Goal: Task Accomplishment & Management: Complete application form

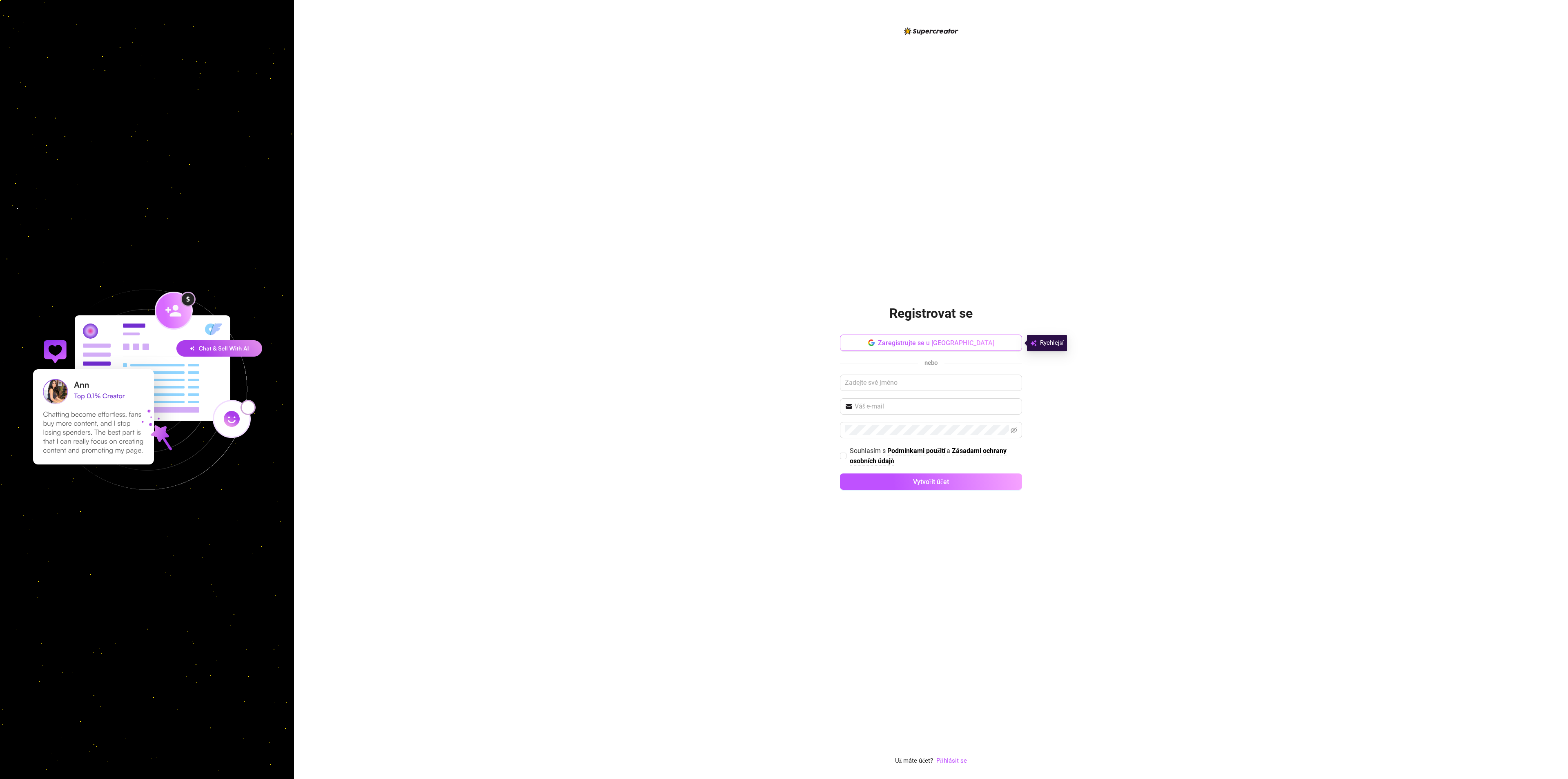
click at [831, 339] on button "Zaregistrujte se u [GEOGRAPHIC_DATA]" at bounding box center [931, 342] width 182 height 16
click at [831, 382] on input "text" at bounding box center [931, 382] width 182 height 16
type input "[PERSON_NAME]"
type input "[EMAIL_ADDRESS][DOMAIN_NAME]"
click at [831, 456] on input "[PERSON_NAME] s Podmínkami použití a Zásadami ochrany osobních údajů" at bounding box center [842, 455] width 5 height 5
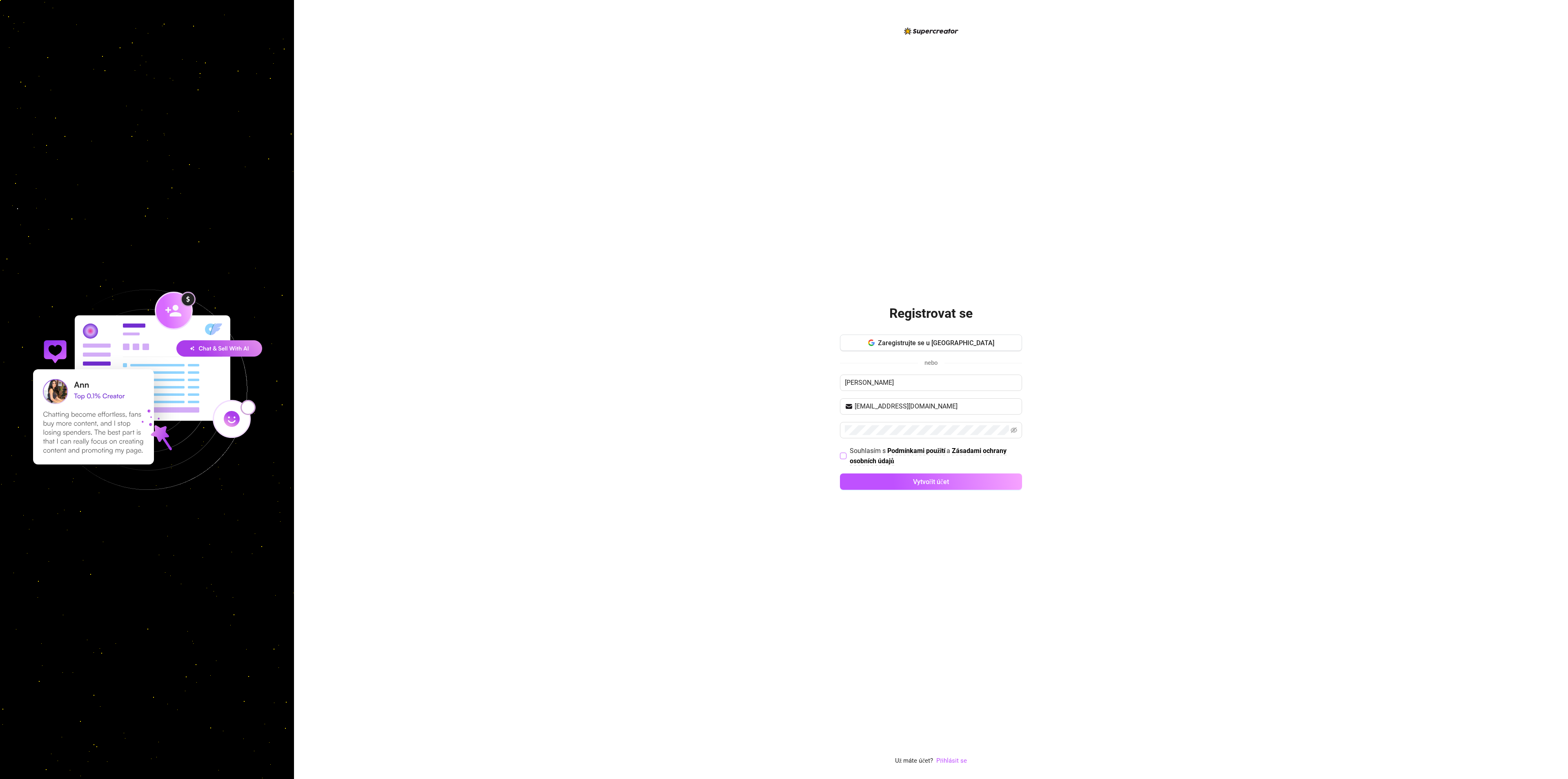
checkbox input "true"
click at [831, 487] on button "Vytvořit účet" at bounding box center [931, 481] width 182 height 16
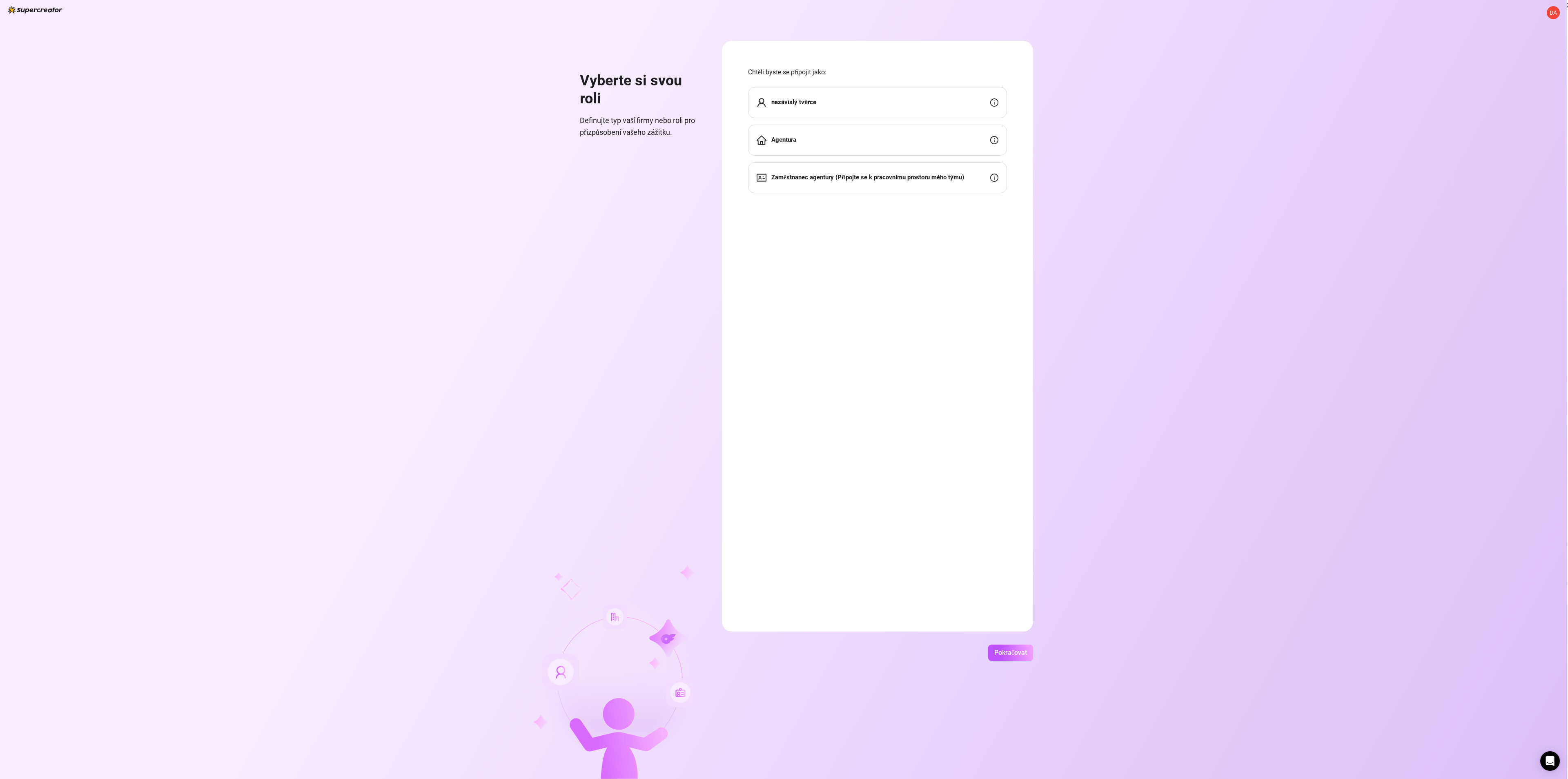
click at [831, 104] on div "nezávislý tvůrce" at bounding box center [877, 102] width 259 height 31
click at [831, 135] on div "Agentura" at bounding box center [877, 140] width 259 height 31
click at [831, 648] on button "Pokračovat" at bounding box center [1010, 653] width 45 height 16
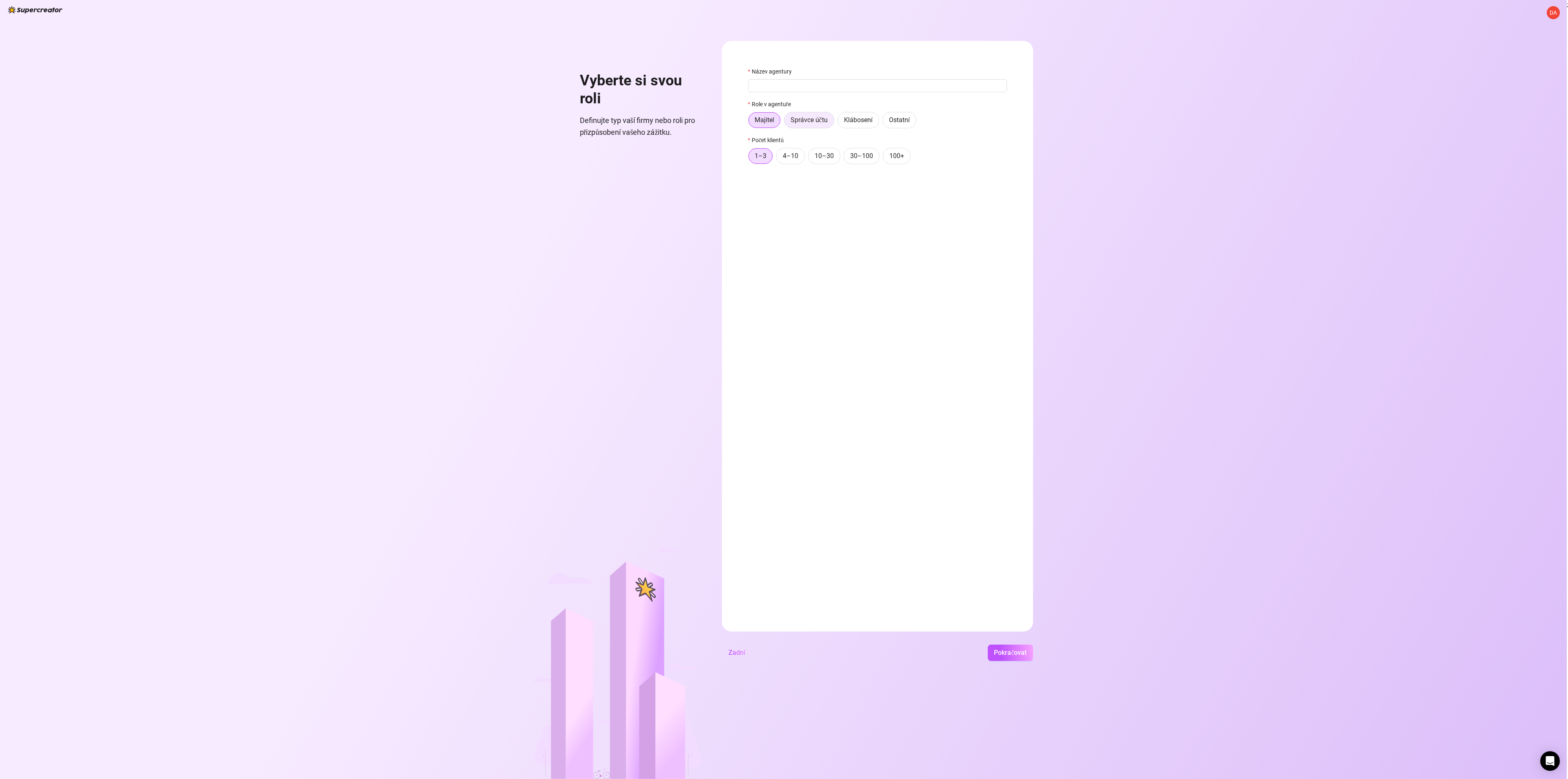
click at [819, 119] on font "Správce účtu" at bounding box center [809, 120] width 37 height 8
click at [786, 122] on input "Správce účtu" at bounding box center [786, 122] width 0 height 0
click at [787, 155] on font "4–10" at bounding box center [790, 156] width 15 height 8
click at [779, 158] on input "4–10" at bounding box center [779, 158] width 0 height 0
click at [831, 158] on font "30–100" at bounding box center [862, 156] width 23 height 8
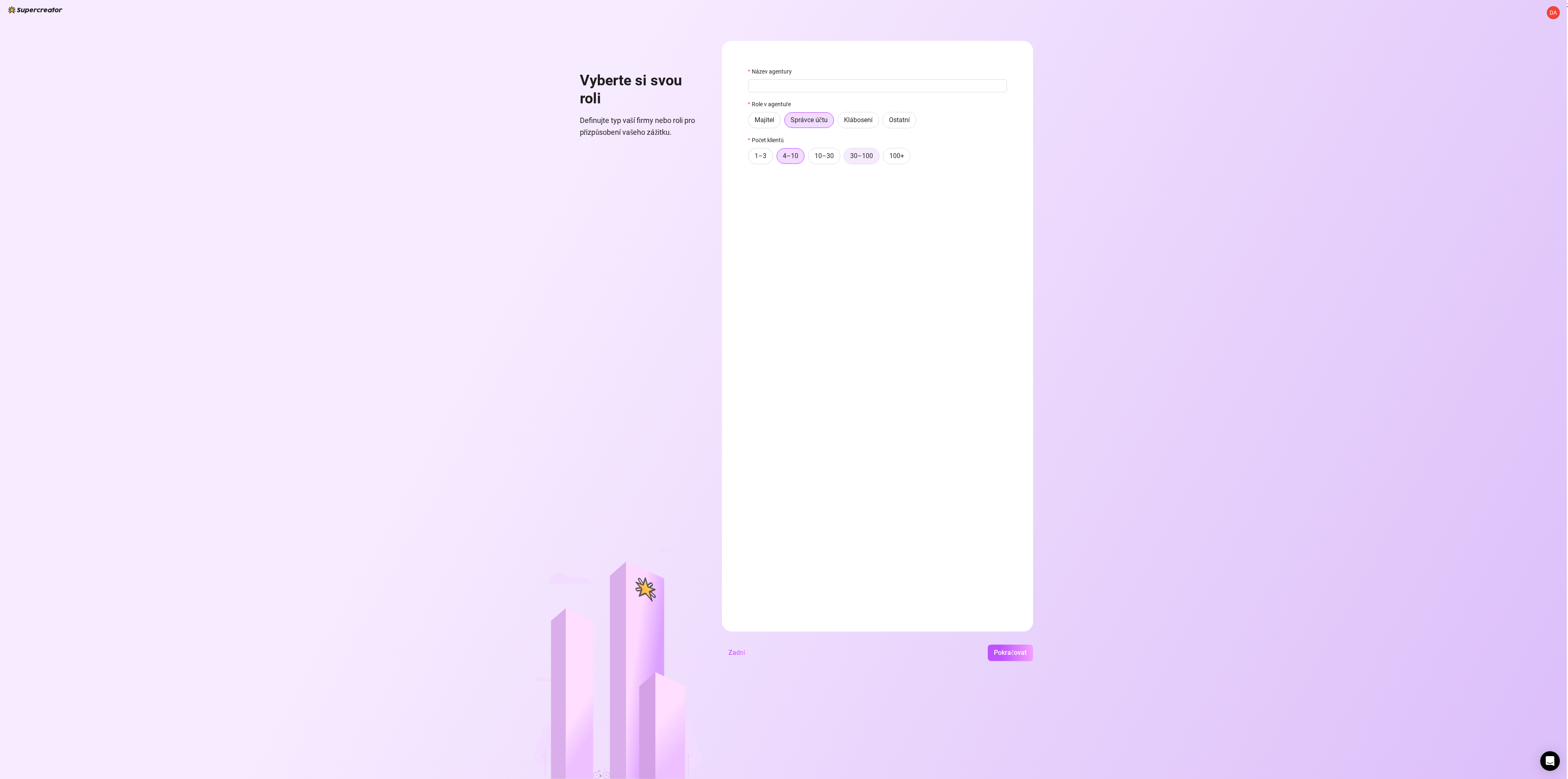
click at [831, 158] on input "30–100" at bounding box center [846, 158] width 0 height 0
click at [774, 80] on input "Název agentury" at bounding box center [877, 85] width 259 height 13
type input "Trib Dolls"
click at [831, 155] on font "10–30" at bounding box center [824, 156] width 19 height 8
click at [811, 158] on input "10–30" at bounding box center [811, 158] width 0 height 0
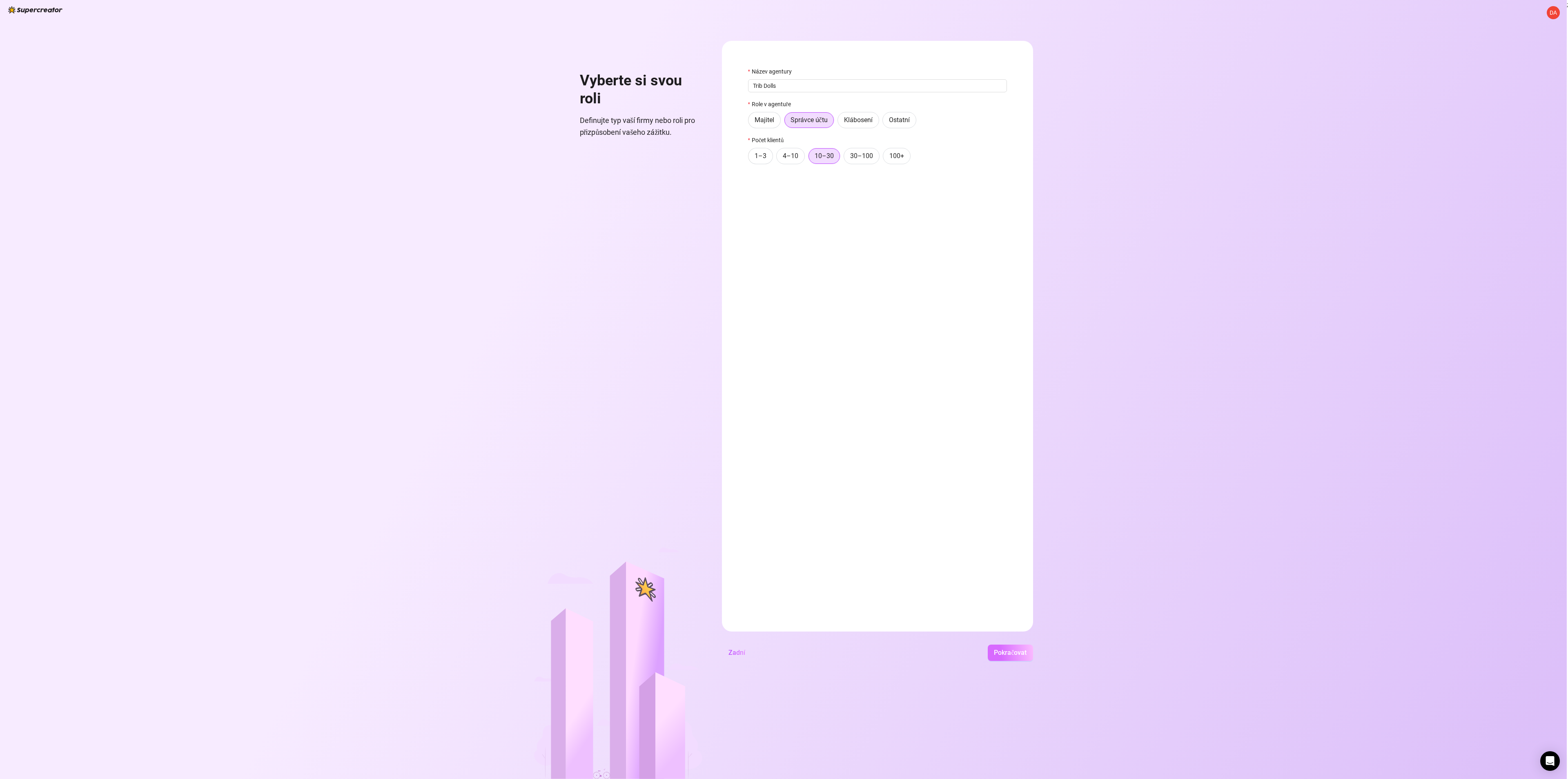
click at [831, 651] on font "Pokračovat" at bounding box center [1010, 652] width 33 height 8
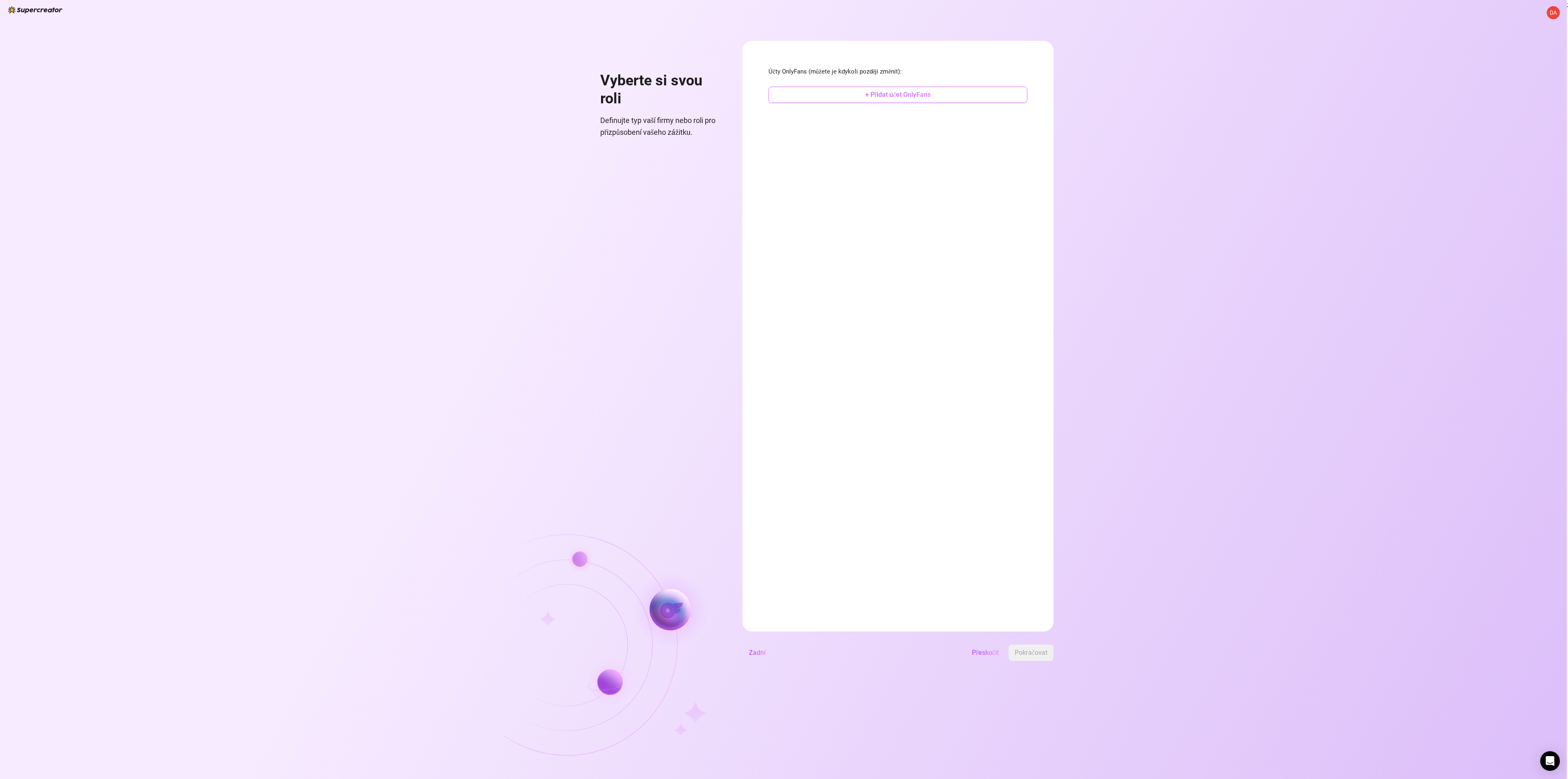
click at [831, 99] on button "+ Přidat účet OnlyFans" at bounding box center [898, 94] width 259 height 16
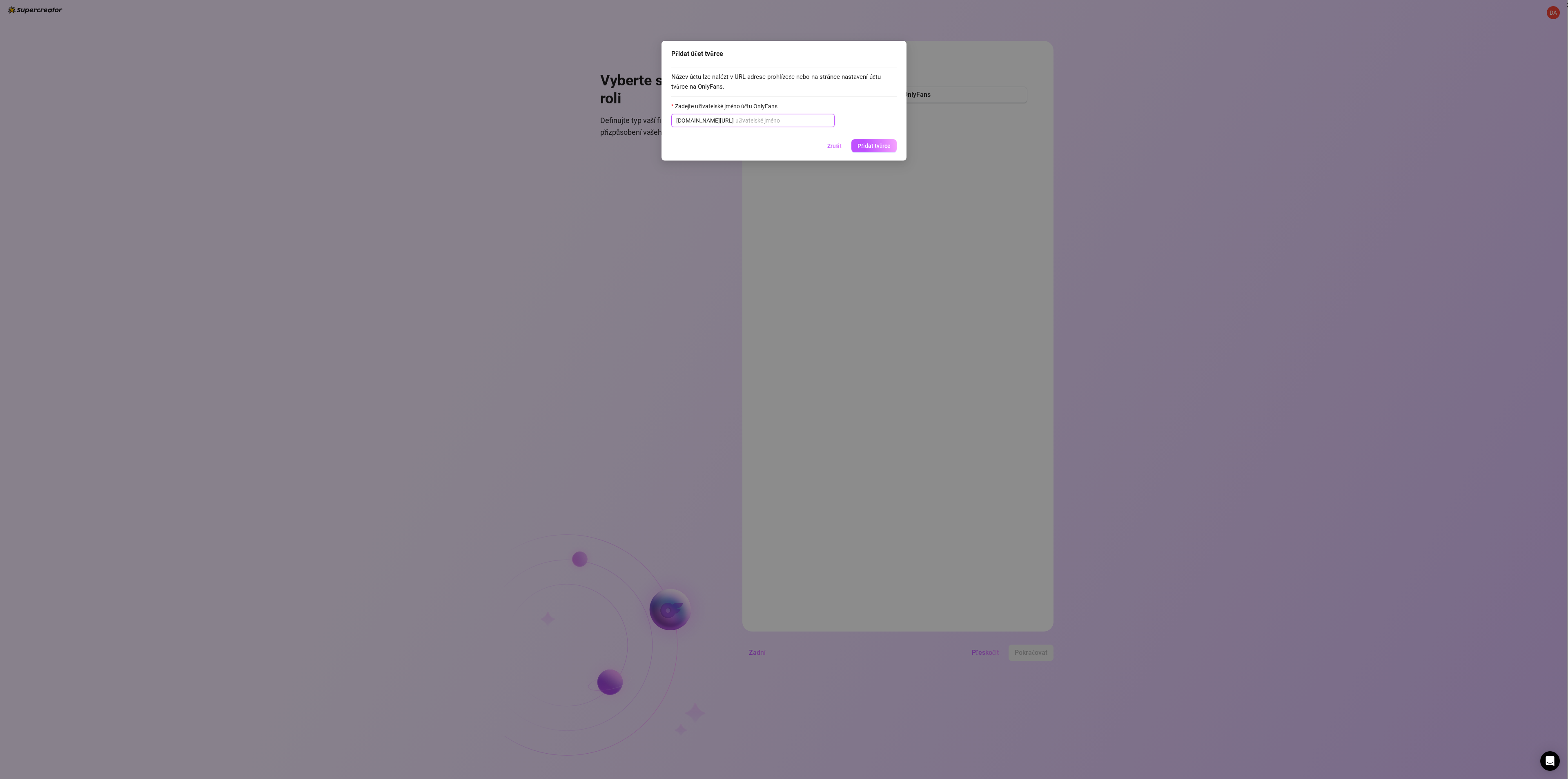
click at [763, 121] on input "Zadejte uživatelské jméno účtu OnlyFans" at bounding box center [782, 121] width 94 height 9
type input "tribdolls"
click at [831, 167] on font "Přidat tvůrce" at bounding box center [874, 164] width 33 height 7
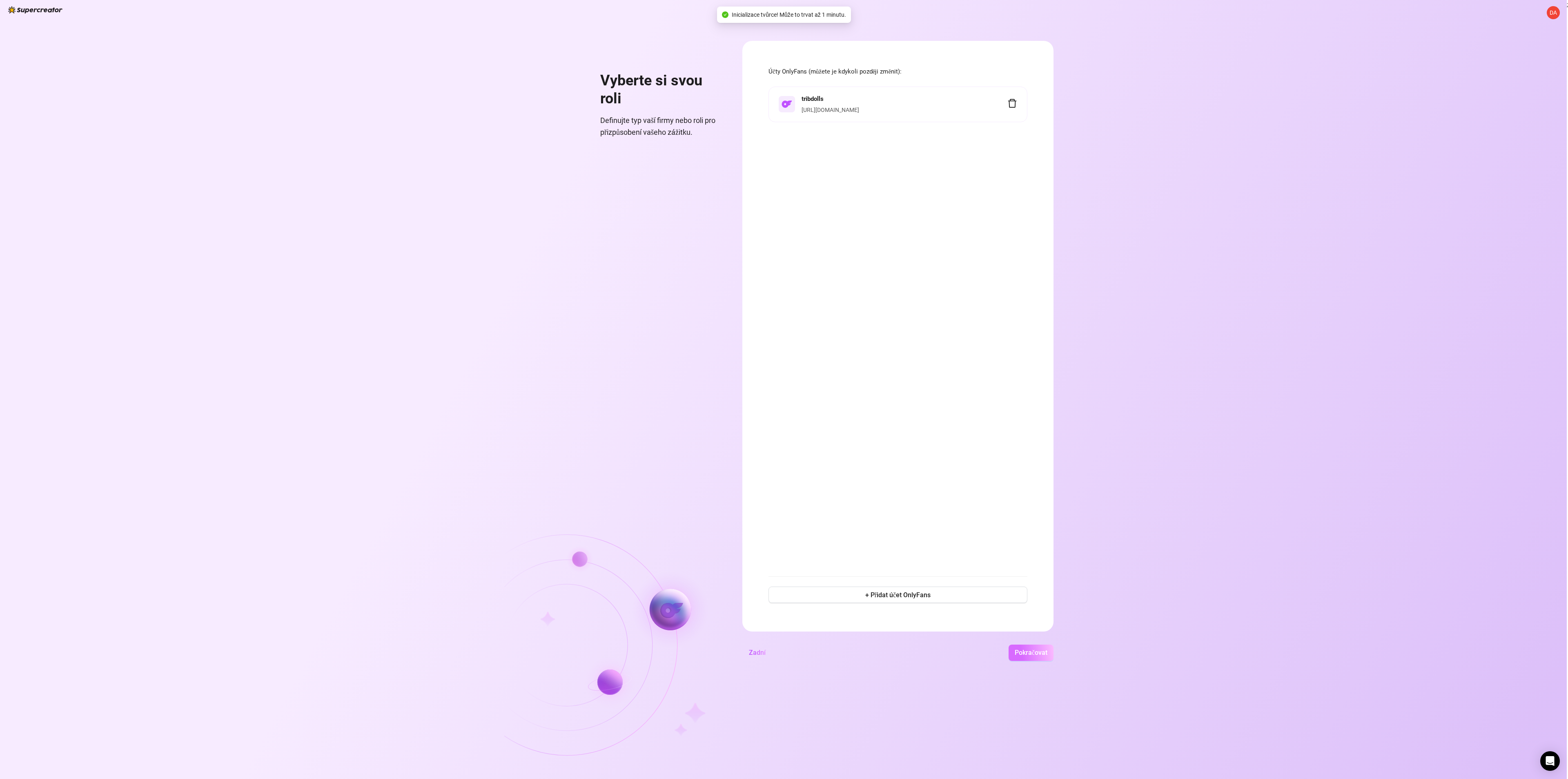
click at [831, 649] on font "Pokračovat" at bounding box center [1031, 652] width 33 height 8
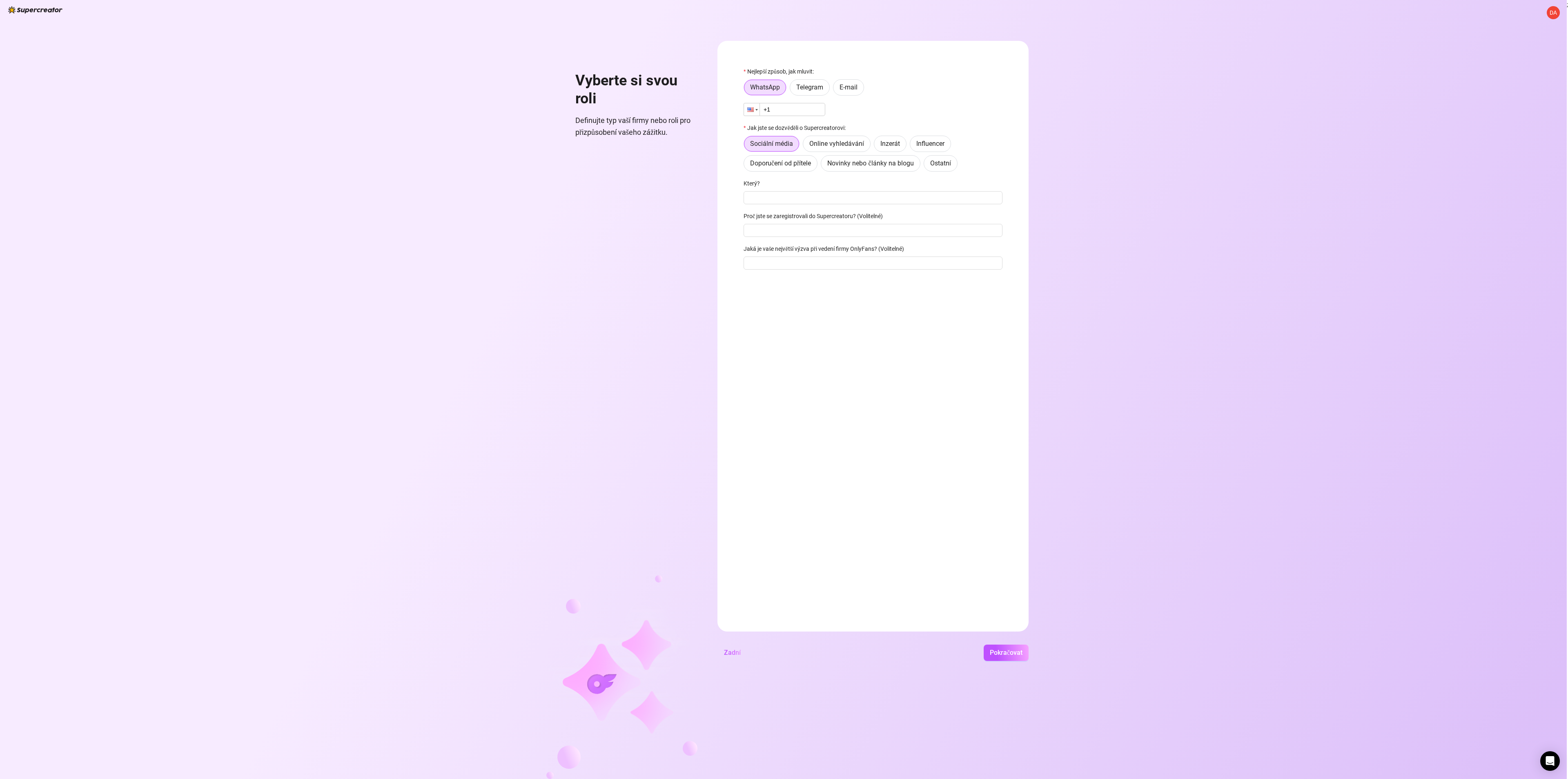
click at [757, 109] on div at bounding box center [757, 110] width 2 height 2
click at [756, 107] on div at bounding box center [751, 110] width 15 height 12
click at [757, 109] on div at bounding box center [757, 110] width 2 height 2
click at [781, 105] on input "+1" at bounding box center [785, 109] width 82 height 13
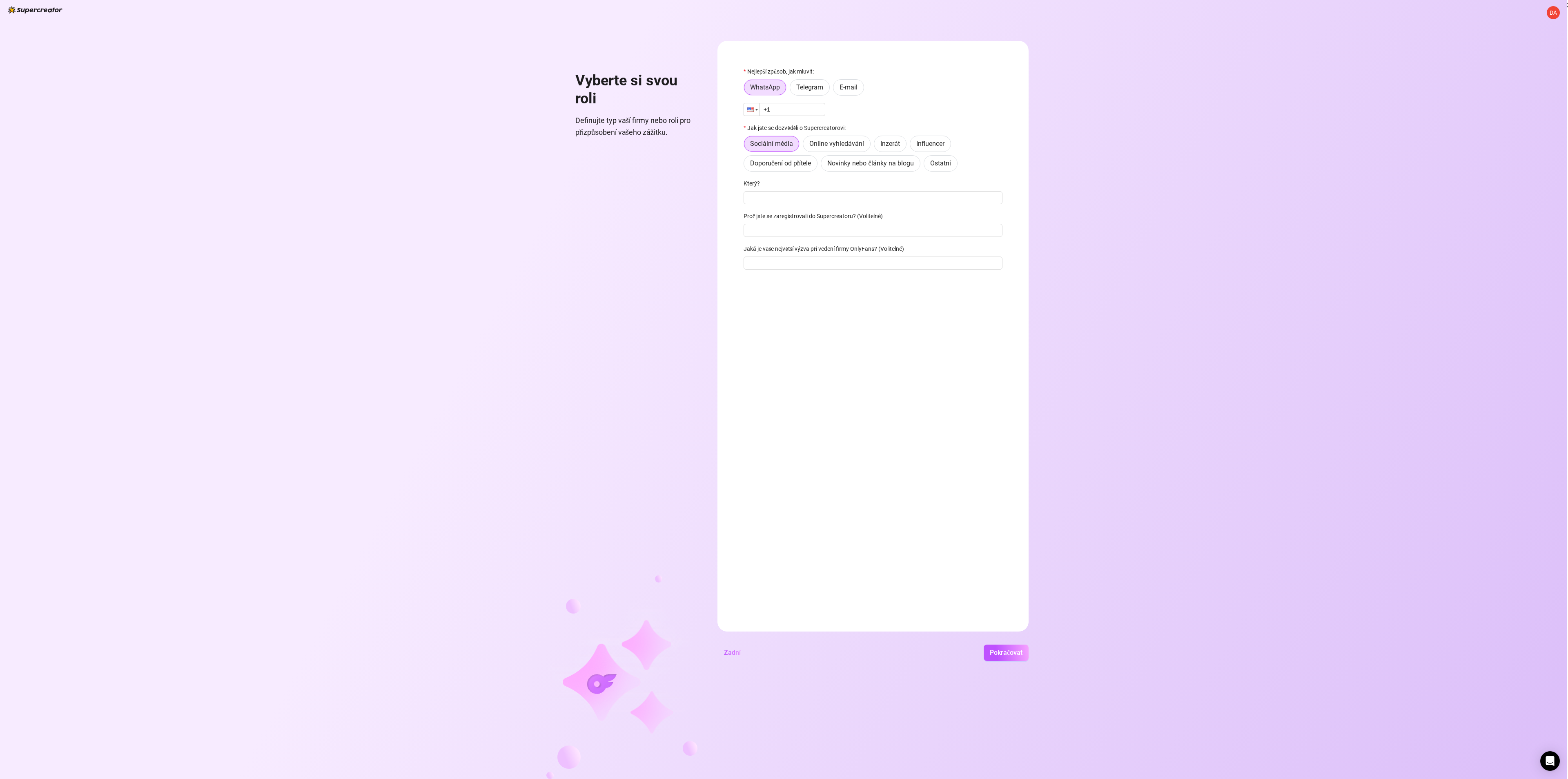
click at [751, 112] on div at bounding box center [751, 110] width 15 height 12
click at [750, 105] on div at bounding box center [751, 110] width 15 height 12
click at [755, 110] on div at bounding box center [751, 110] width 15 height 12
click at [772, 108] on input "+1" at bounding box center [785, 109] width 82 height 13
click at [771, 108] on input "+1" at bounding box center [785, 109] width 82 height 13
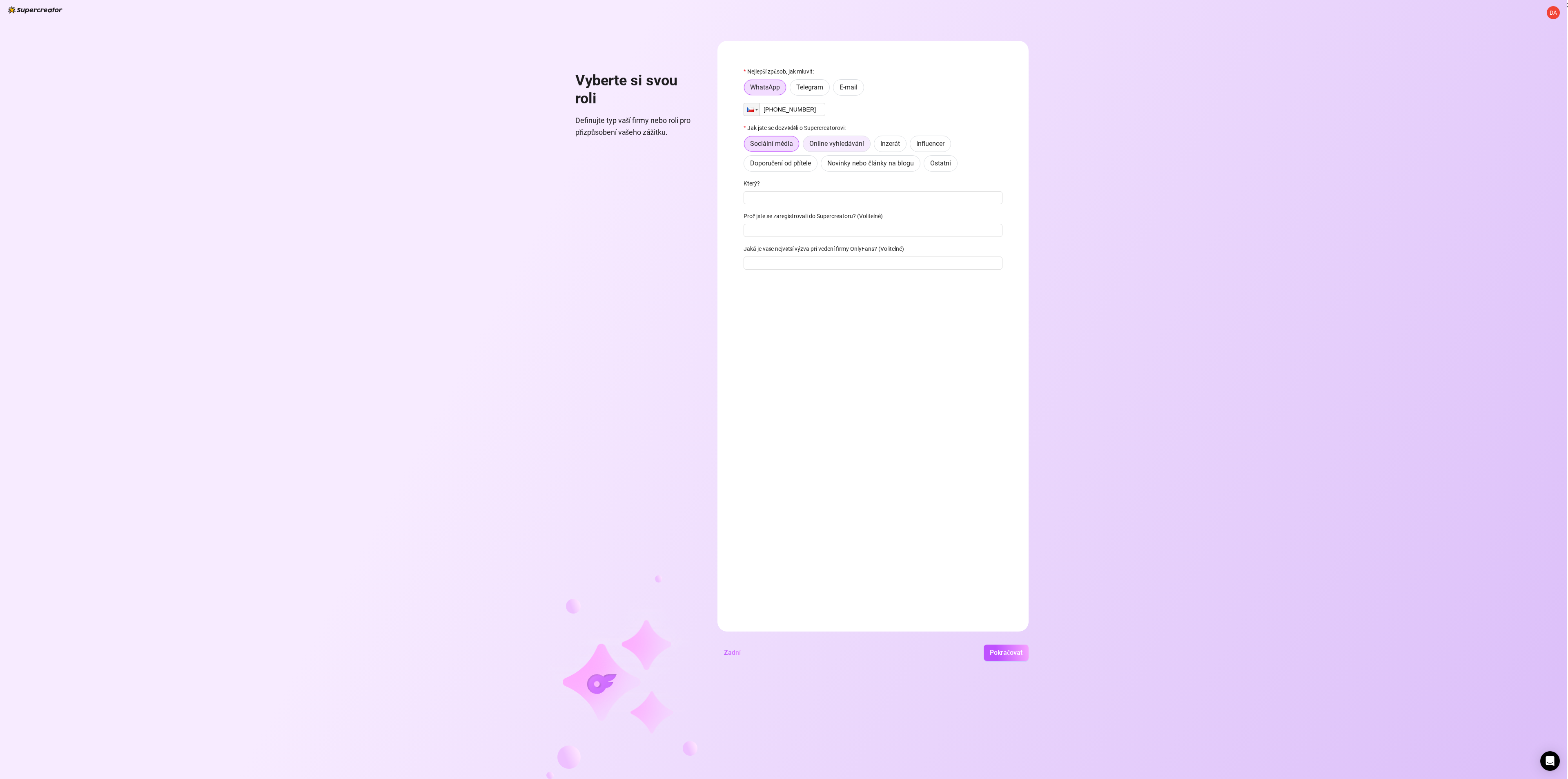
type input "[PHONE_NUMBER]"
click at [831, 143] on font "Online vyhledávání" at bounding box center [837, 143] width 55 height 8
click at [805, 146] on input "Online vyhledávání" at bounding box center [805, 146] width 0 height 0
click at [806, 198] on input "Proč jste se zaregistrovali do Supercreatoru? (Volitelné)" at bounding box center [873, 197] width 259 height 13
click at [831, 647] on button "Pokračovat" at bounding box center [1006, 653] width 45 height 16
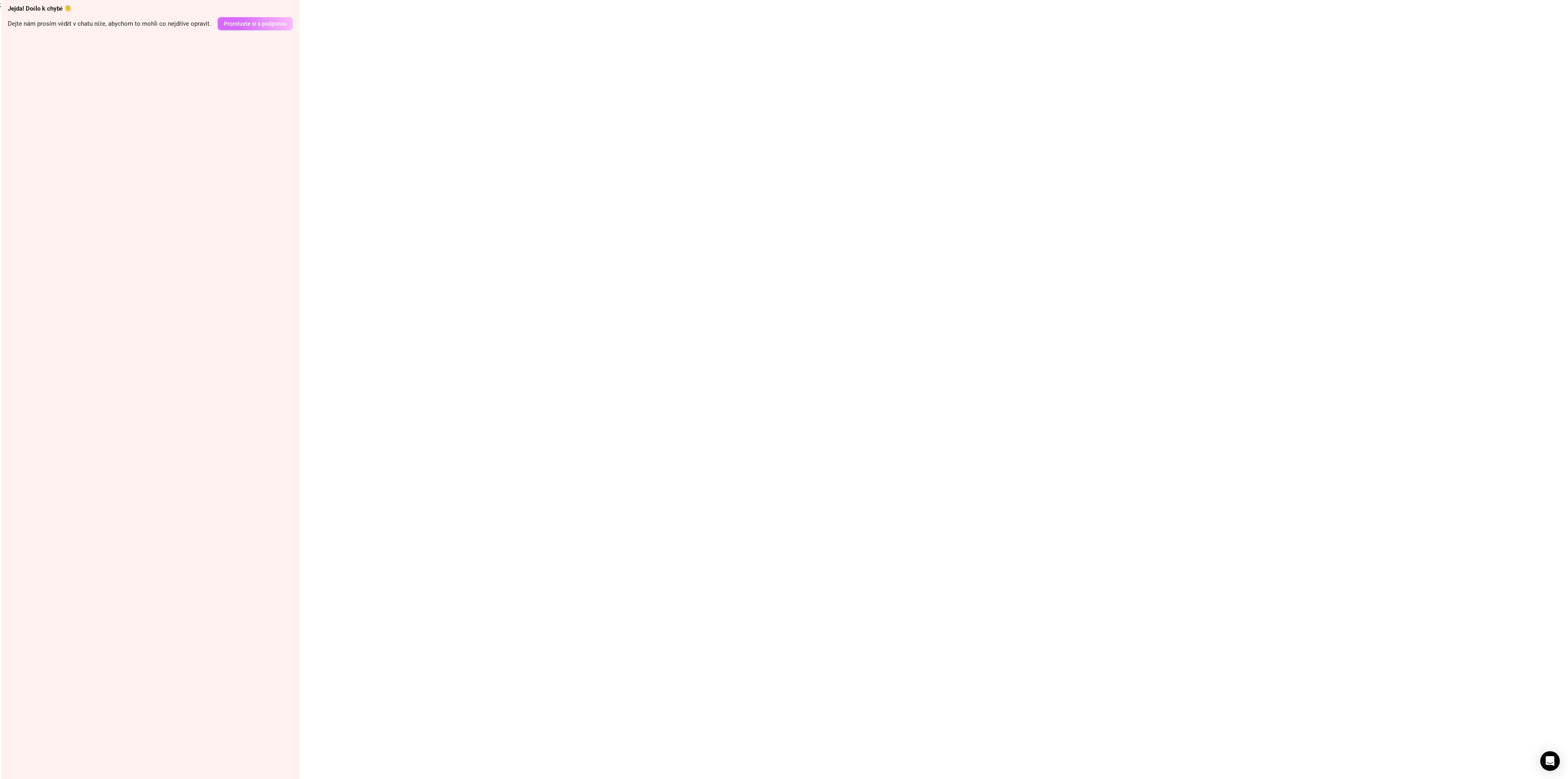
click at [273, 25] on font "Promluvte si s podporou" at bounding box center [255, 24] width 63 height 7
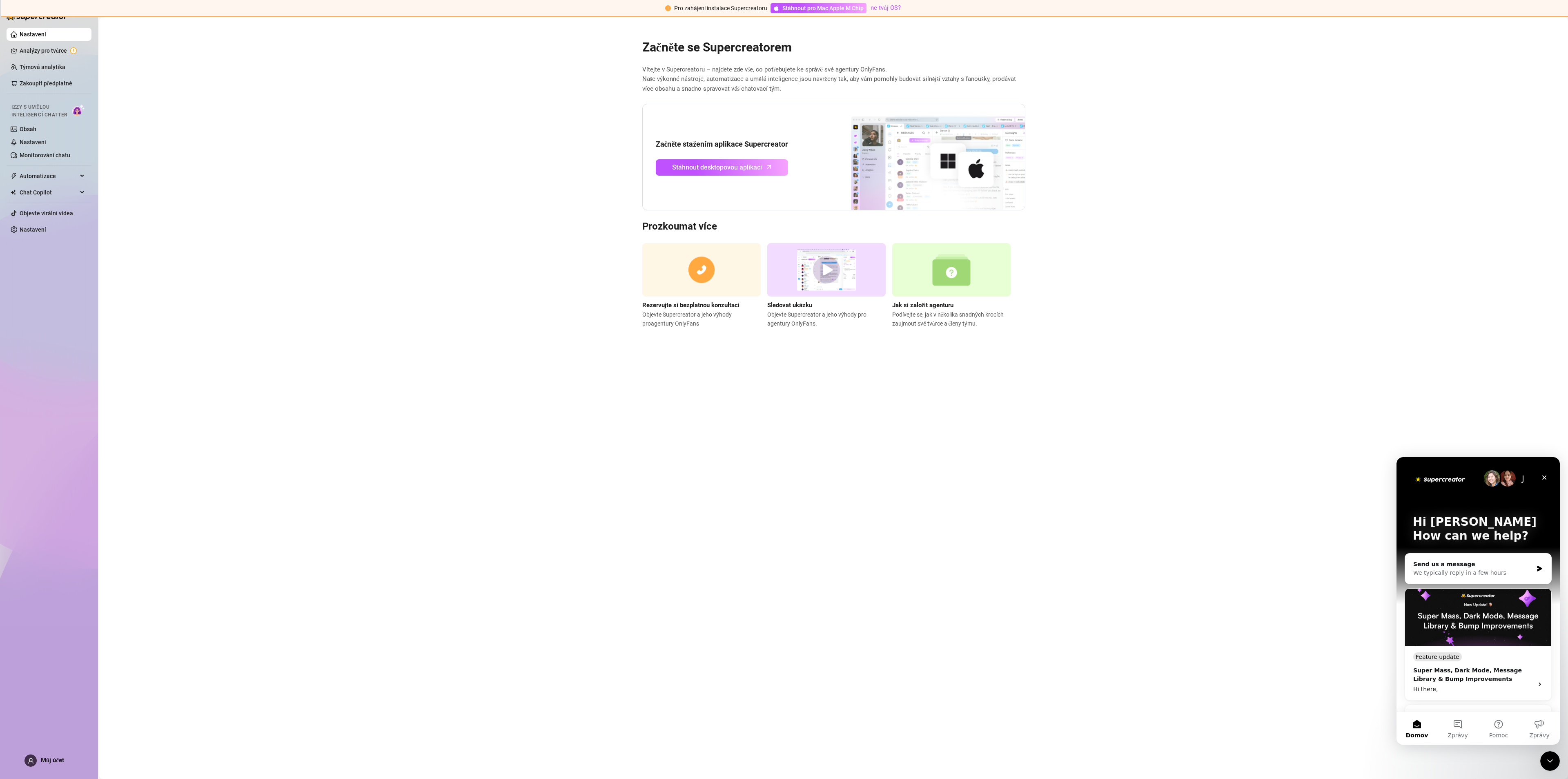
click at [565, 141] on main "Začněte se Supercreatorem Vítejte v Supercreatoru – najdete zde vše, co potřebu…" at bounding box center [833, 398] width 1469 height 762
click at [716, 172] on link "Stáhnout desktopovou aplikaci" at bounding box center [722, 167] width 133 height 16
